Goal: Find specific page/section: Find specific page/section

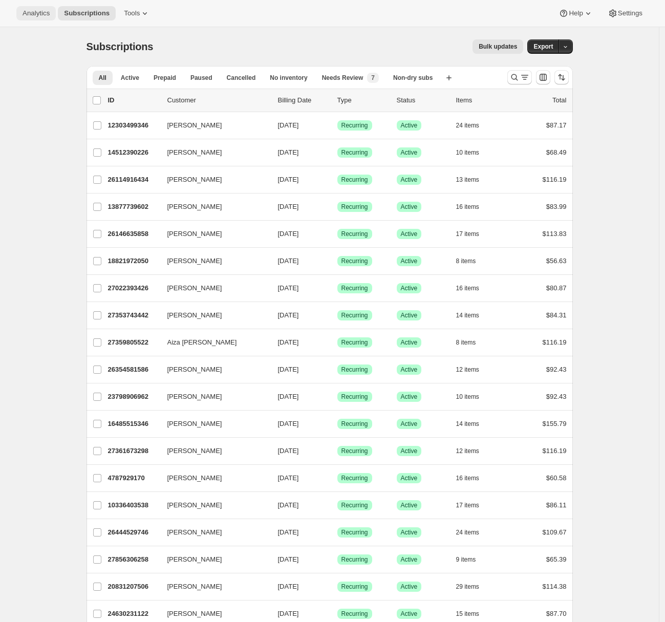
click at [34, 17] on button "Analytics" at bounding box center [35, 13] width 39 height 14
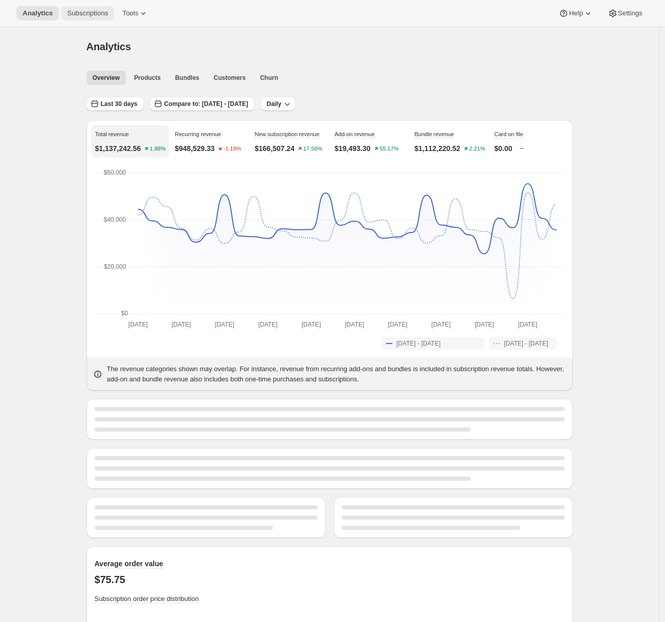
click at [93, 18] on button "Subscriptions" at bounding box center [87, 13] width 53 height 14
